Goal: Information Seeking & Learning: Learn about a topic

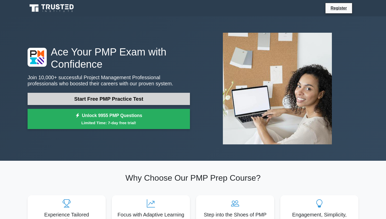
click at [126, 100] on link "Start Free PMP Practice Test" at bounding box center [109, 99] width 162 height 12
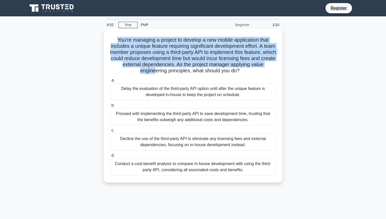
drag, startPoint x: 116, startPoint y: 38, endPoint x: 154, endPoint y: 74, distance: 51.9
click at [154, 74] on h5 "You're managing a project to develop a new mobile application that includes a u…" at bounding box center [193, 55] width 167 height 37
click at [113, 37] on div "You're managing a project to develop a new mobile application that includes a u…" at bounding box center [193, 106] width 175 height 150
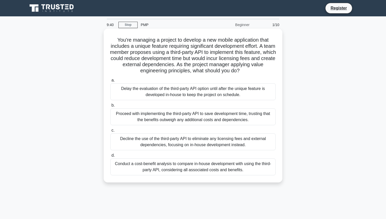
drag, startPoint x: 116, startPoint y: 40, endPoint x: 244, endPoint y: 171, distance: 183.5
click at [244, 171] on div "You're managing a project to develop a new mobile application that includes a u…" at bounding box center [193, 106] width 175 height 150
copy div "You're managing a project to develop a new mobile application that includes a u…"
click at [145, 166] on div "Conduct a cost-benefit analysis to compare in-house development with using the …" at bounding box center [193, 166] width 166 height 17
click at [110, 157] on input "d. Conduct a cost-benefit analysis to compare in-house development with using t…" at bounding box center [110, 155] width 0 height 3
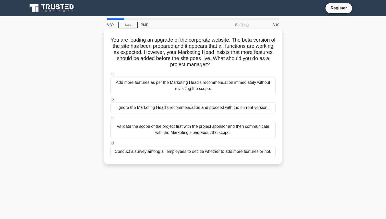
drag, startPoint x: 111, startPoint y: 41, endPoint x: 267, endPoint y: 156, distance: 193.2
click at [267, 156] on div "You are leading an upgrade of the corporate website. The beta version of the si…" at bounding box center [193, 96] width 175 height 131
copy div "You are leading an upgrade of the corporate website. The beta version of the si…"
click at [125, 124] on div "Validate the scope of the project first with the project sponsor and then commu…" at bounding box center [193, 129] width 166 height 17
click at [110, 120] on input "c. Validate the scope of the project first with the project sponsor and then co…" at bounding box center [110, 117] width 0 height 3
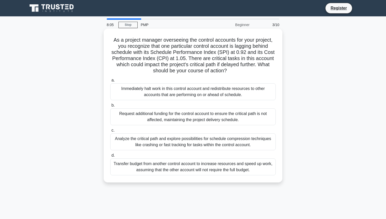
drag, startPoint x: 114, startPoint y: 40, endPoint x: 257, endPoint y: 173, distance: 195.0
click at [257, 173] on div "As a project manager overseeing the control accounts for your project, you reco…" at bounding box center [193, 106] width 175 height 150
copy div "As a project manager overseeing the control accounts for your project, you reco…"
click at [127, 133] on label "c. Analyze the critical path and explore possibilities for schedule compression…" at bounding box center [193, 138] width 166 height 23
click at [110, 132] on input "c. Analyze the critical path and explore possibilities for schedule compression…" at bounding box center [110, 130] width 0 height 3
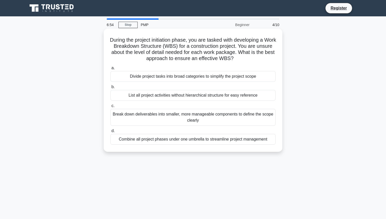
drag, startPoint x: 115, startPoint y: 40, endPoint x: 275, endPoint y: 138, distance: 187.6
click at [275, 138] on div "During the project initiation phase, you are tasked with developing a Work Brea…" at bounding box center [193, 90] width 175 height 119
copy div "During the project initiation phase, you are tasked with developing a Work Brea…"
click at [144, 97] on div "List all project activities without hierarchical structure for easy reference" at bounding box center [193, 95] width 166 height 11
click at [110, 89] on input "b. List all project activities without hierarchical structure for easy reference" at bounding box center [110, 86] width 0 height 3
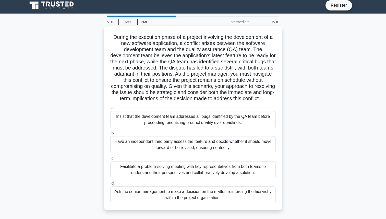
scroll to position [4, 0]
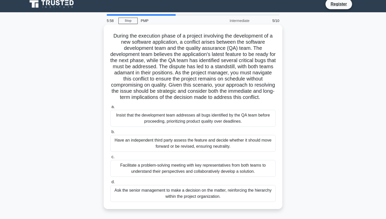
drag, startPoint x: 113, startPoint y: 36, endPoint x: 229, endPoint y: 198, distance: 200.2
click at [229, 198] on div "During the execution phase of a project involving the development of a new soft…" at bounding box center [193, 117] width 175 height 180
copy div "During the execution phase of a project involving the development of a new soft…"
click at [137, 164] on div "Facilitate a problem-solving meeting with key representatives from both teams t…" at bounding box center [193, 168] width 166 height 17
click at [110, 159] on input "c. Facilitate a problem-solving meeting with key representatives from both team…" at bounding box center [110, 156] width 0 height 3
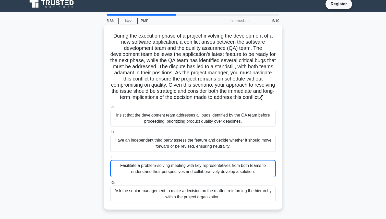
scroll to position [0, 0]
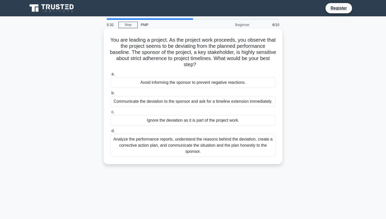
drag, startPoint x: 110, startPoint y: 40, endPoint x: 215, endPoint y: 151, distance: 152.9
click at [215, 151] on div "You are leading a project. As the project work proceeds, you observe that the p…" at bounding box center [193, 96] width 175 height 131
copy div "You are leading a project. As the project work proceeds, you observe that the p…"
click at [125, 139] on div "Analyze the performance reports, understand the reasons behind the deviation, c…" at bounding box center [193, 145] width 166 height 23
click at [110, 133] on input "d. Analyze the performance reports, understand the reasons behind the deviation…" at bounding box center [110, 130] width 0 height 3
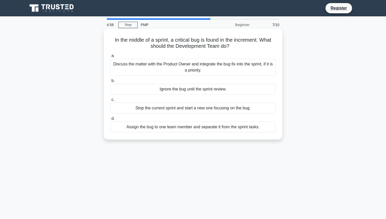
drag, startPoint x: 113, startPoint y: 39, endPoint x: 268, endPoint y: 130, distance: 180.0
click at [268, 130] on div "In the middle of a sprint, a critical bug is found in the increment. What shoul…" at bounding box center [193, 84] width 175 height 107
copy div "In the middle of a sprint, a critical bug is found in the increment. What shoul…"
click at [142, 65] on div "Discuss the matter with the Product Owner and integrate the bug fix into the sp…" at bounding box center [193, 67] width 166 height 17
click at [110, 57] on input "a. Discuss the matter with the Product Owner and integrate the bug fix into the…" at bounding box center [110, 55] width 0 height 3
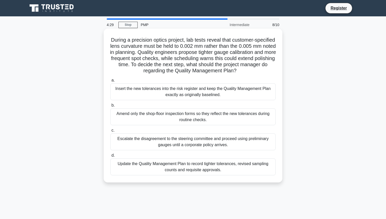
drag, startPoint x: 111, startPoint y: 39, endPoint x: 231, endPoint y: 173, distance: 180.4
click at [231, 173] on div "During a precision optics project, lab tests reveal that customer-specified len…" at bounding box center [193, 106] width 175 height 150
copy div "During a precision optics project, lab tests reveal that customer-specified len…"
click at [130, 163] on div "Update the Quality Management Plan to record tighter tolerances, revised sampli…" at bounding box center [193, 166] width 166 height 17
click at [110, 157] on input "d. Update the Quality Management Plan to record tighter tolerances, revised sam…" at bounding box center [110, 155] width 0 height 3
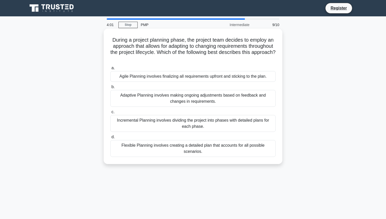
drag, startPoint x: 113, startPoint y: 42, endPoint x: 222, endPoint y: 160, distance: 160.9
click at [222, 160] on div "During a project planning phase, the project team decides to employ an approach…" at bounding box center [193, 96] width 175 height 131
copy div "During a project planning phase, the project team decides to employ an approach…"
click at [154, 96] on div "Adaptive Planning involves making ongoing adjustments based on feedback and cha…" at bounding box center [193, 98] width 166 height 17
click at [110, 89] on input "b. Adaptive Planning involves making ongoing adjustments based on feedback and …" at bounding box center [110, 86] width 0 height 3
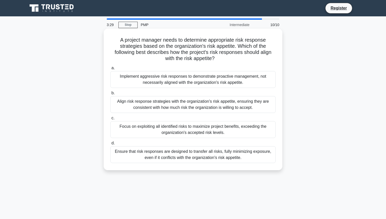
drag, startPoint x: 120, startPoint y: 38, endPoint x: 248, endPoint y: 160, distance: 177.2
click at [248, 160] on div "A project manager needs to determine appropriate risk response strategies based…" at bounding box center [193, 99] width 175 height 137
copy div "A project manager needs to determine appropriate risk response strategies based…"
click at [148, 109] on div "Align risk response strategies with the organization's risk appetite, ensuring …" at bounding box center [193, 104] width 166 height 17
click at [110, 95] on input "b. Align risk response strategies with the organization's risk appetite, ensuri…" at bounding box center [110, 92] width 0 height 3
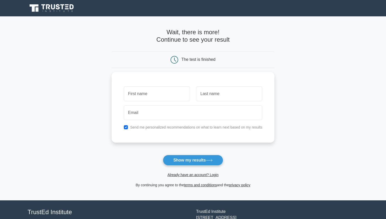
type input "Ш"
type input "[PERSON_NAME]"
click at [216, 93] on input "text" at bounding box center [229, 92] width 66 height 15
type input "Rusetskyy"
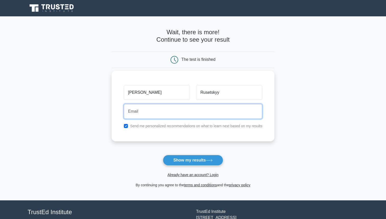
click at [188, 114] on input "email" at bounding box center [193, 111] width 139 height 15
type input "rusetski@ukr.net"
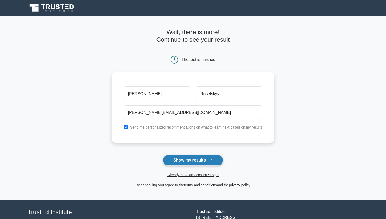
click at [187, 162] on button "Show my results" at bounding box center [193, 160] width 60 height 11
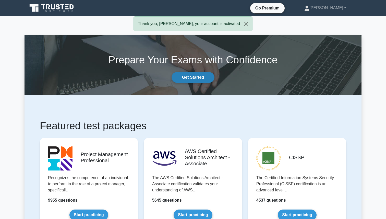
click at [191, 76] on link "Get Started" at bounding box center [193, 77] width 43 height 11
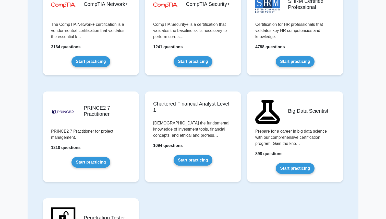
scroll to position [973, 0]
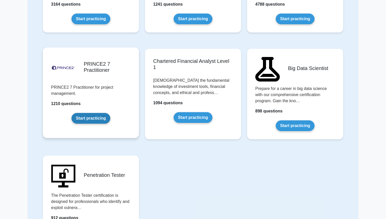
click at [93, 116] on link "Start practicing" at bounding box center [91, 118] width 39 height 11
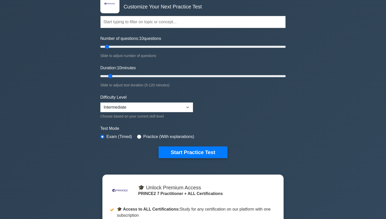
scroll to position [38, 0]
